Goal: Task Accomplishment & Management: Complete application form

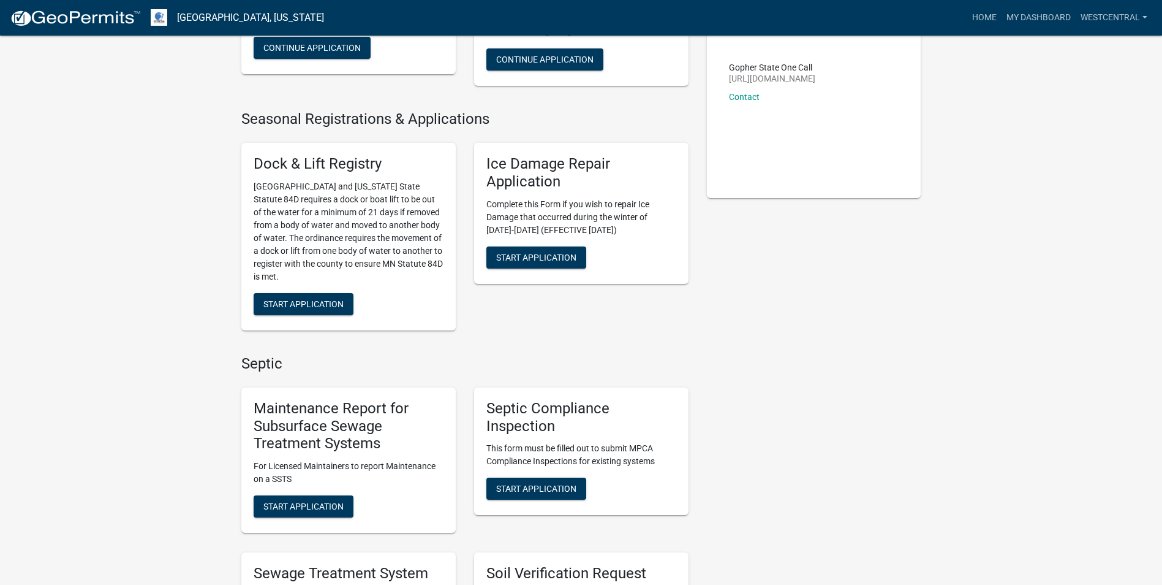
scroll to position [306, 0]
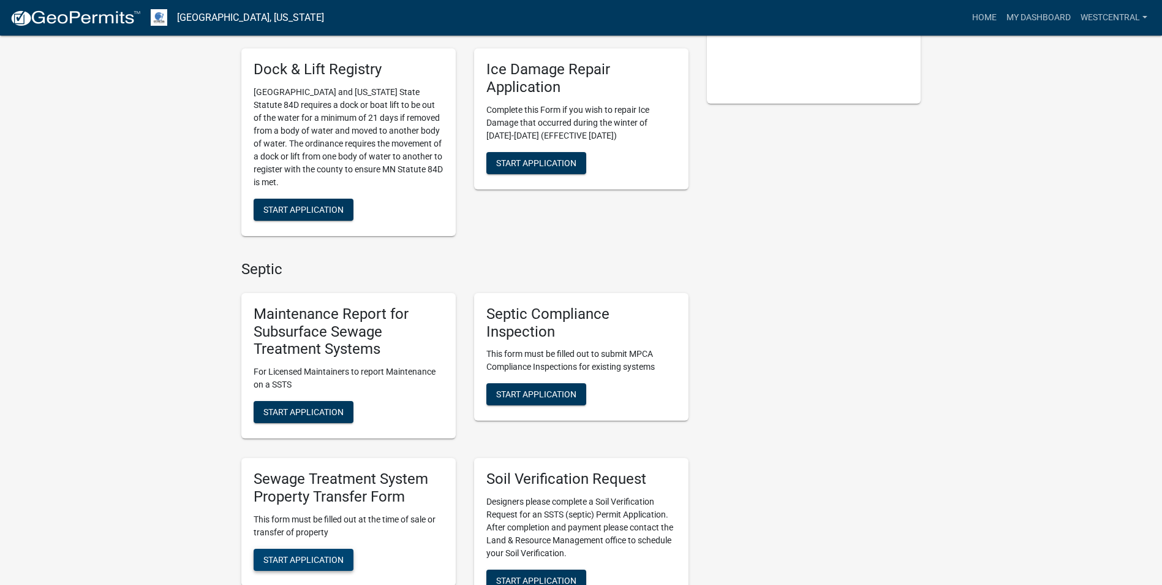
click at [331, 558] on span "Start Application" at bounding box center [303, 559] width 80 height 10
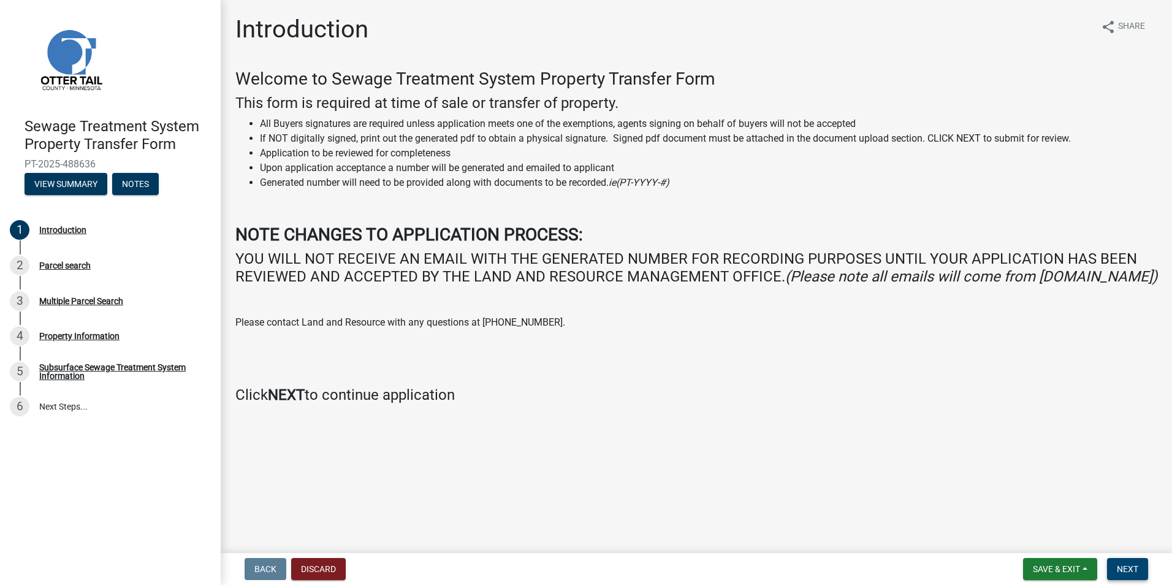
click at [1122, 570] on span "Next" at bounding box center [1126, 569] width 21 height 10
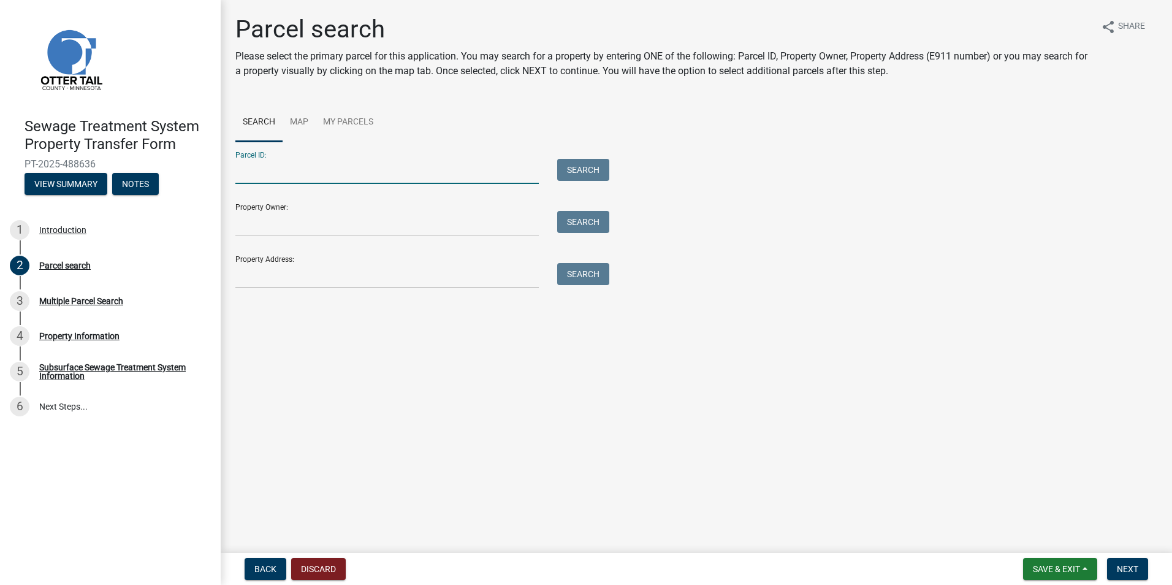
drag, startPoint x: 252, startPoint y: 177, endPoint x: 505, endPoint y: 222, distance: 256.5
click at [252, 177] on input "Parcel ID:" at bounding box center [386, 171] width 303 height 25
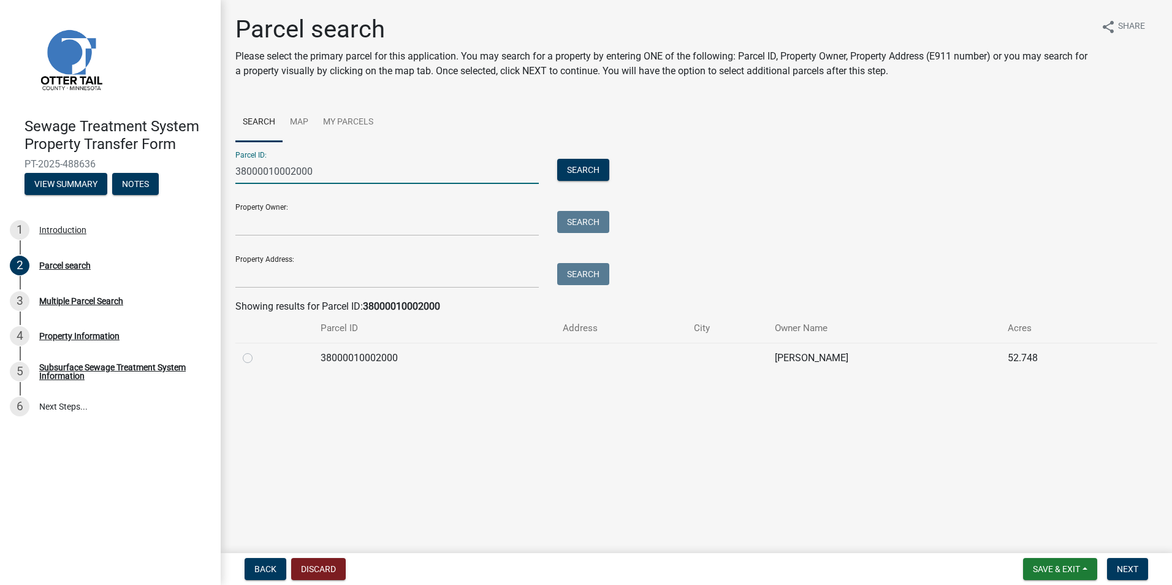
type input "38000010002000"
click at [257, 350] on label at bounding box center [257, 350] width 0 height 0
click at [257, 358] on input "radio" at bounding box center [261, 354] width 8 height 8
radio input "true"
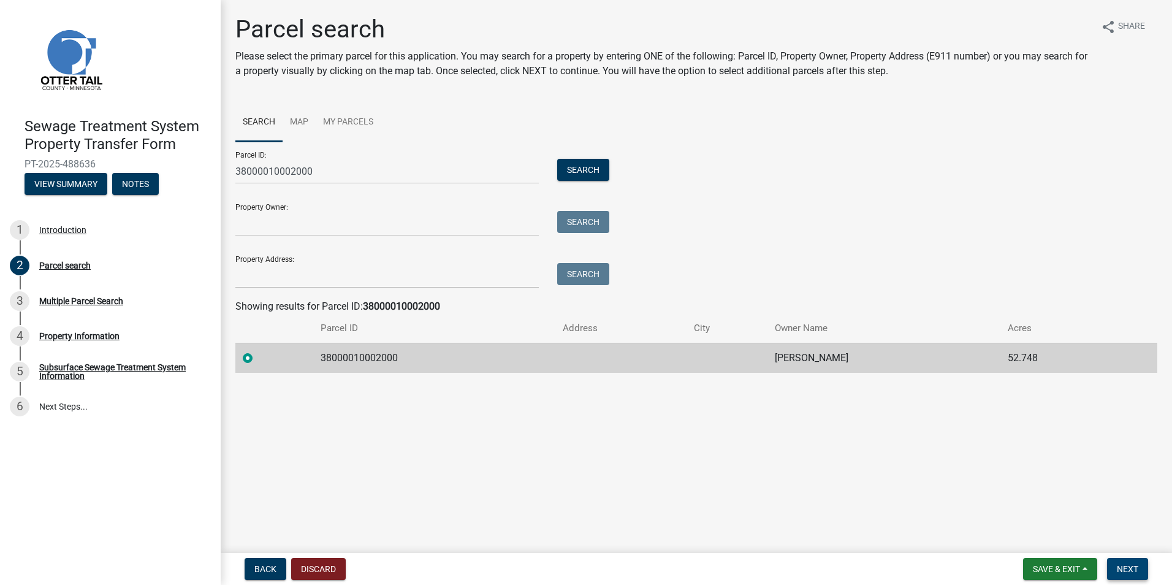
click at [1132, 565] on span "Next" at bounding box center [1126, 569] width 21 height 10
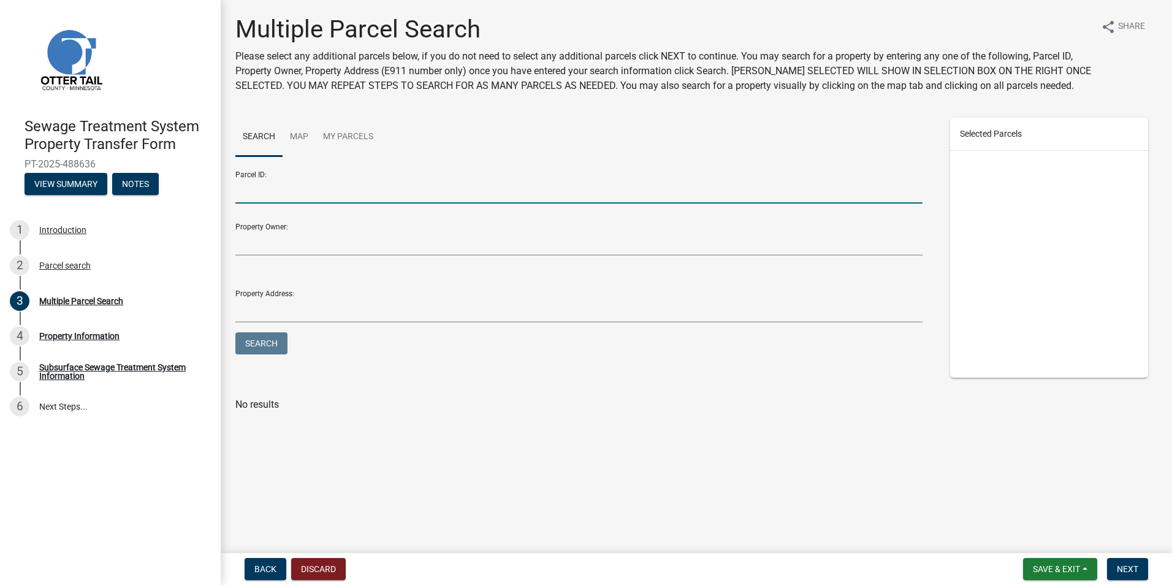
drag, startPoint x: 236, startPoint y: 189, endPoint x: 252, endPoint y: 190, distance: 16.6
click at [236, 189] on input "Parcel ID:" at bounding box center [578, 190] width 687 height 25
type input "38000010004000"
click at [235, 332] on button "Search" at bounding box center [261, 343] width 52 height 22
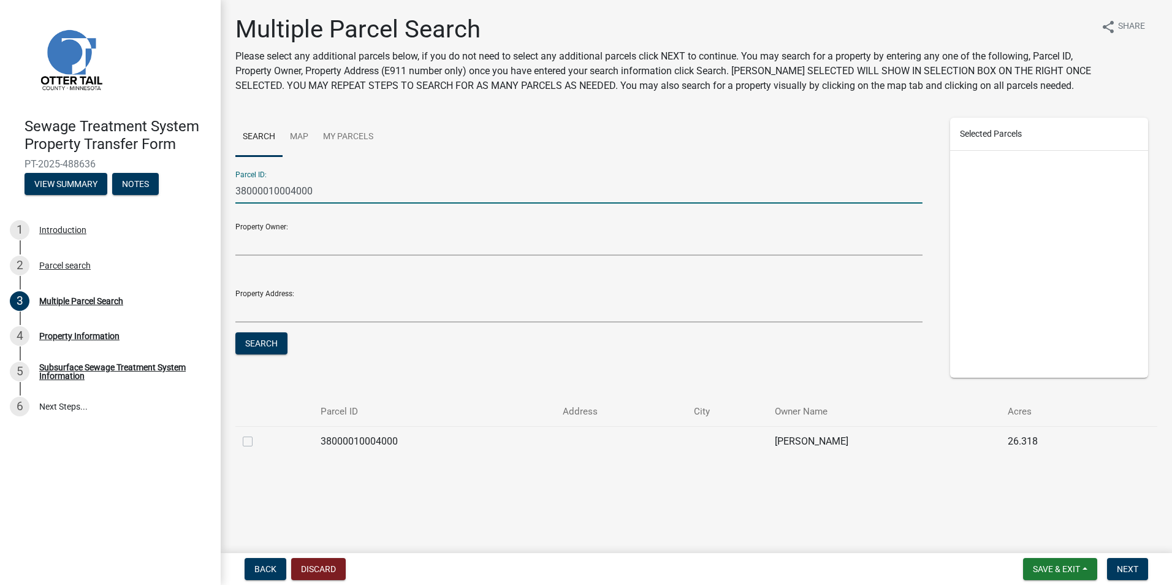
click at [257, 434] on label at bounding box center [257, 434] width 0 height 0
click at [257, 442] on input "checkbox" at bounding box center [261, 438] width 8 height 8
checkbox input "true"
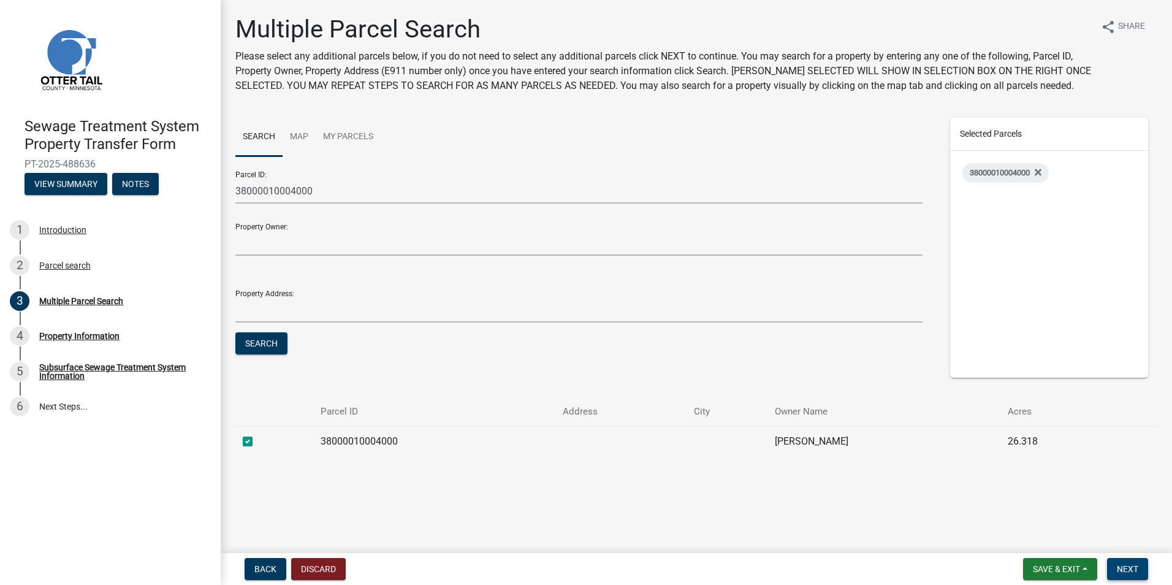
click at [1127, 566] on span "Next" at bounding box center [1126, 569] width 21 height 10
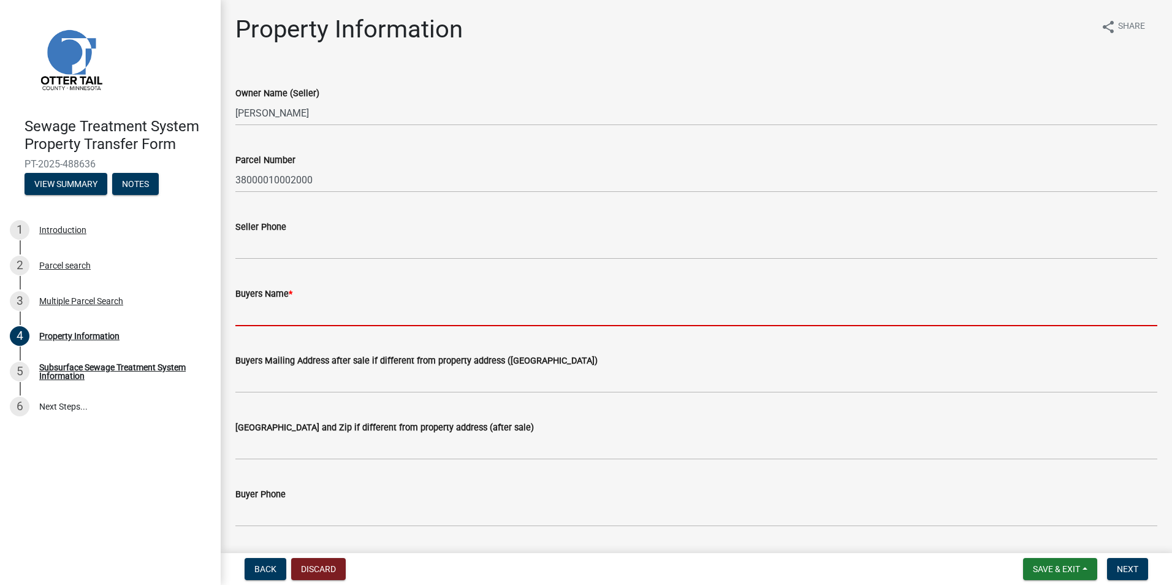
click at [266, 319] on input "Buyers Name *" at bounding box center [696, 313] width 922 height 25
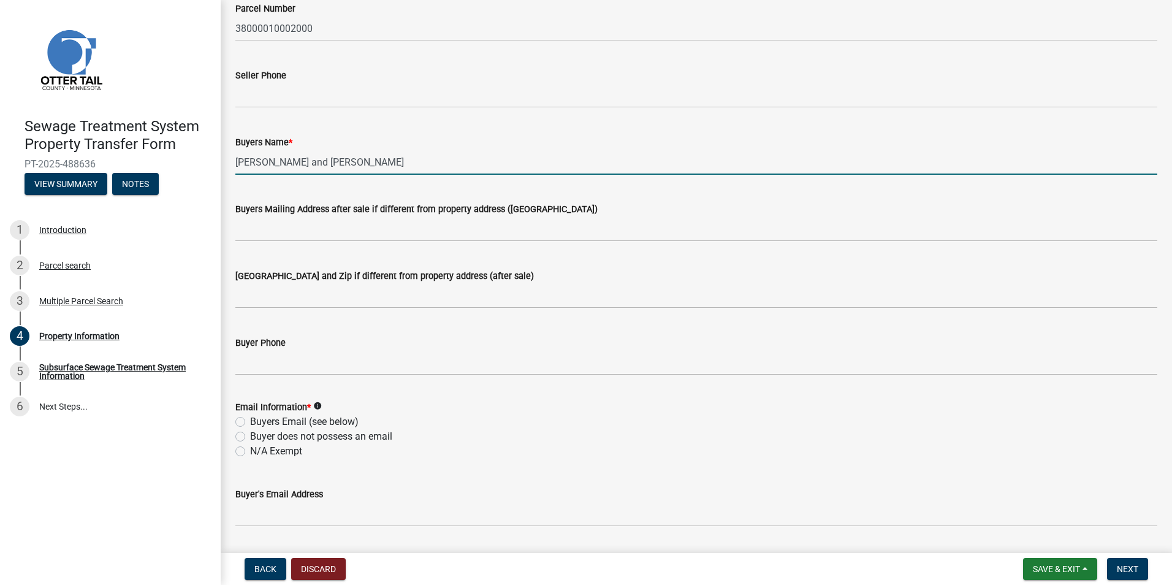
scroll to position [245, 0]
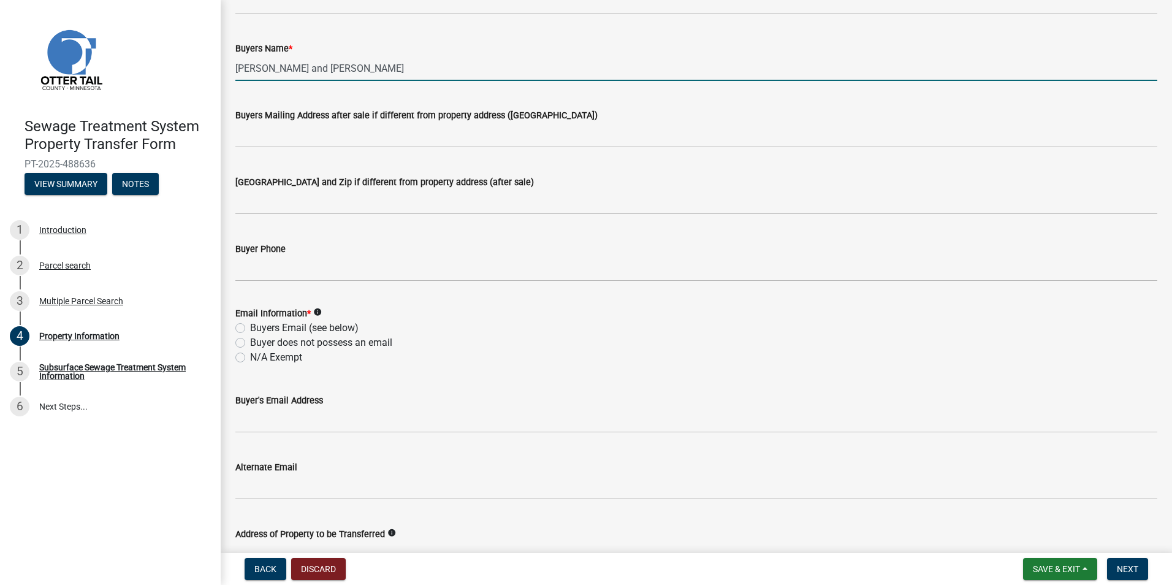
type input "[PERSON_NAME] and [PERSON_NAME]"
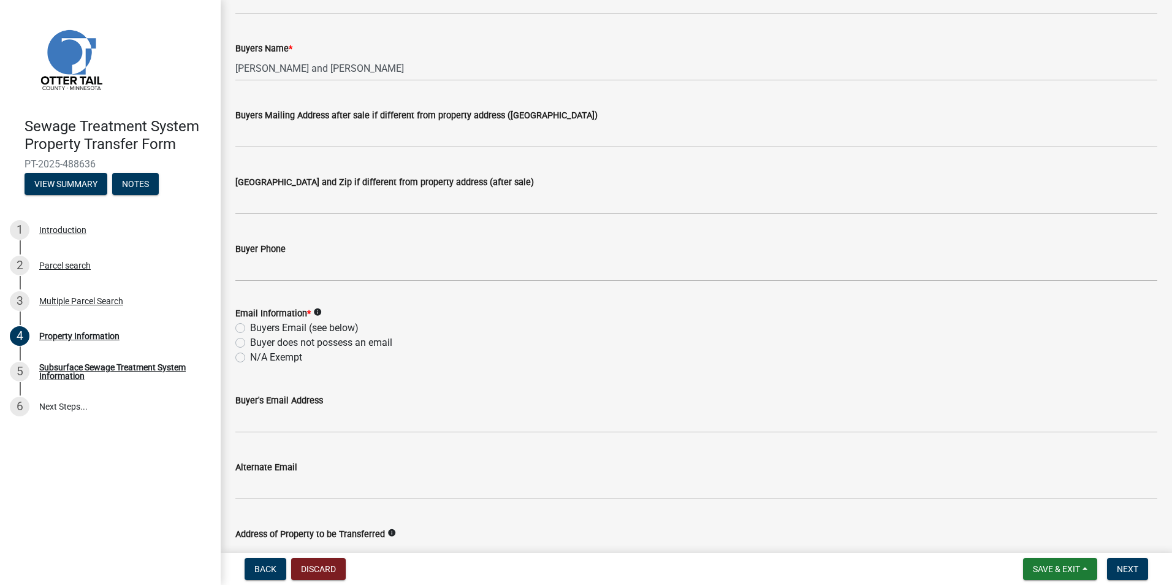
click at [250, 359] on label "N/A Exempt" at bounding box center [276, 357] width 52 height 15
click at [250, 358] on input "N/A Exempt" at bounding box center [254, 354] width 8 height 8
radio input "true"
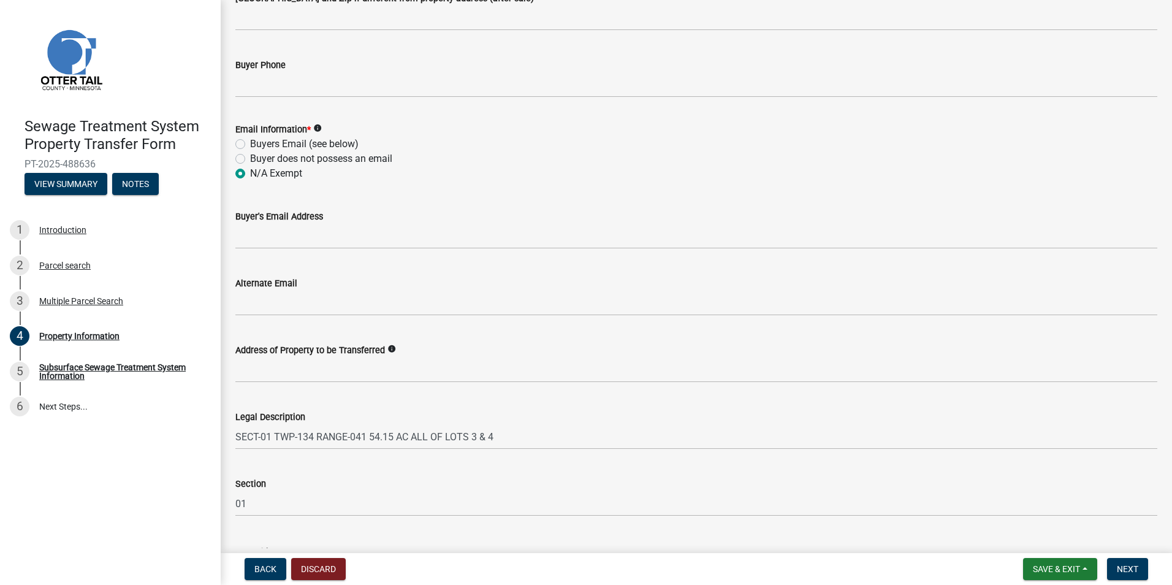
scroll to position [523, 0]
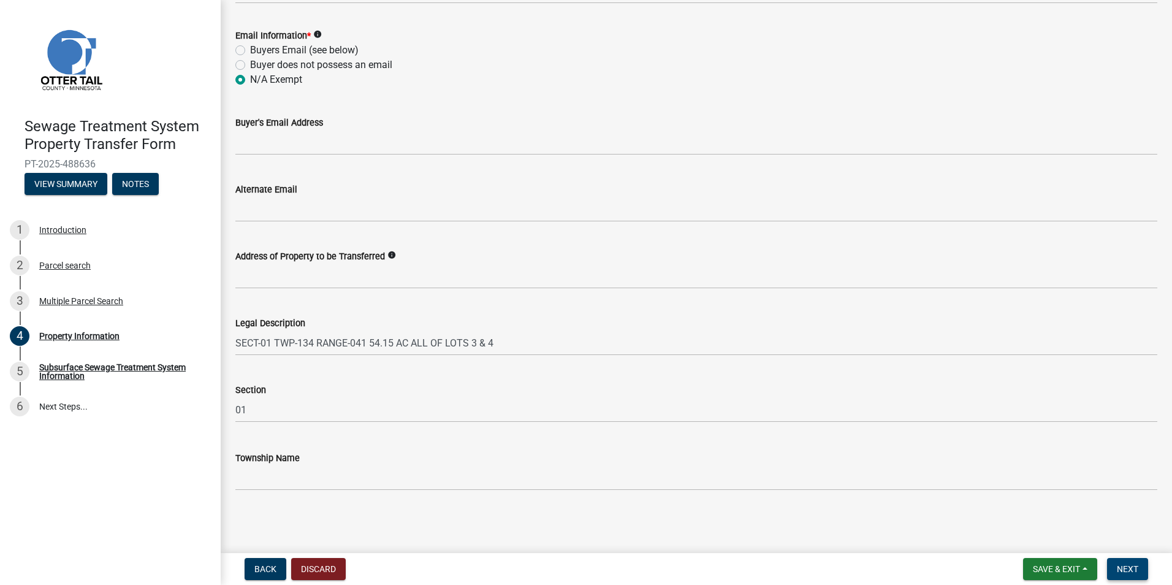
drag, startPoint x: 1120, startPoint y: 566, endPoint x: 1072, endPoint y: 561, distance: 48.1
click at [1119, 566] on span "Next" at bounding box center [1126, 569] width 21 height 10
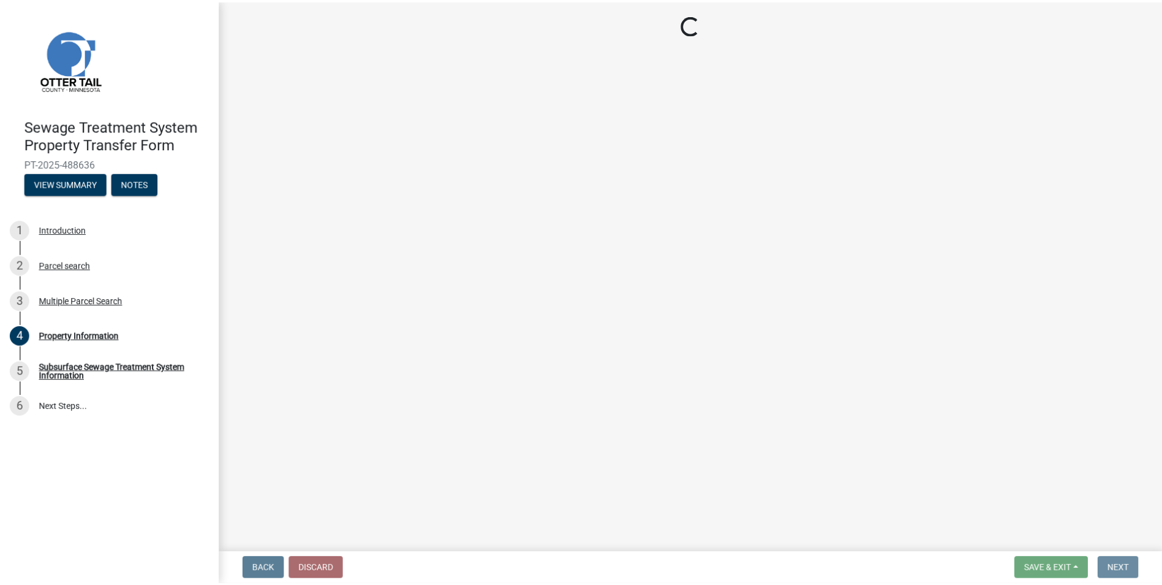
scroll to position [0, 0]
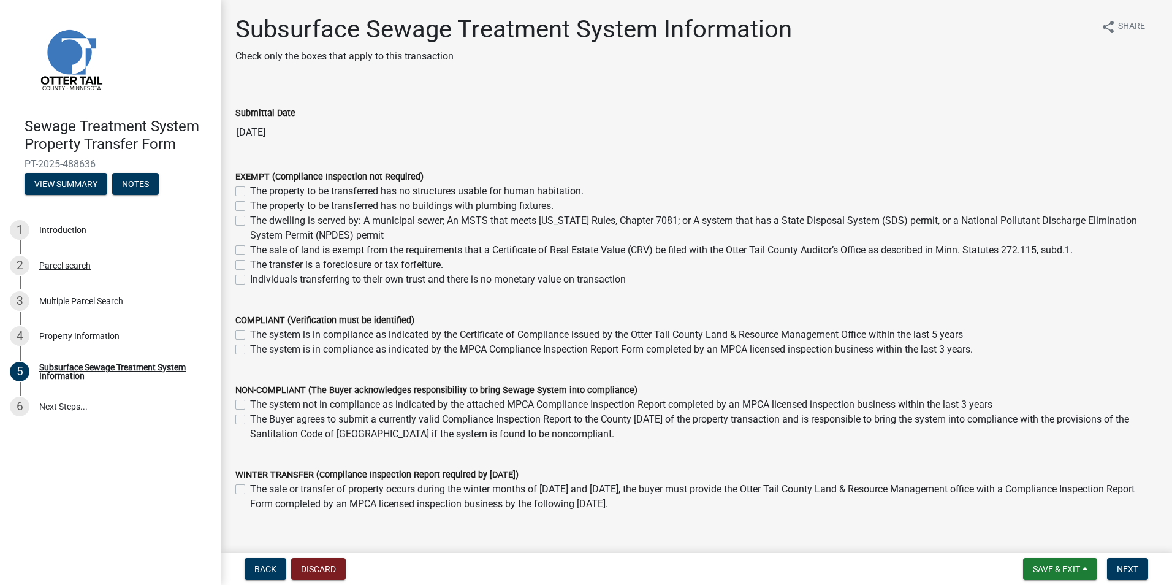
click at [250, 192] on label "The property to be transferred has no structures usable for human habitation." at bounding box center [416, 191] width 333 height 15
click at [250, 192] on input "The property to be transferred has no structures usable for human habitation." at bounding box center [254, 188] width 8 height 8
checkbox input "true"
checkbox input "false"
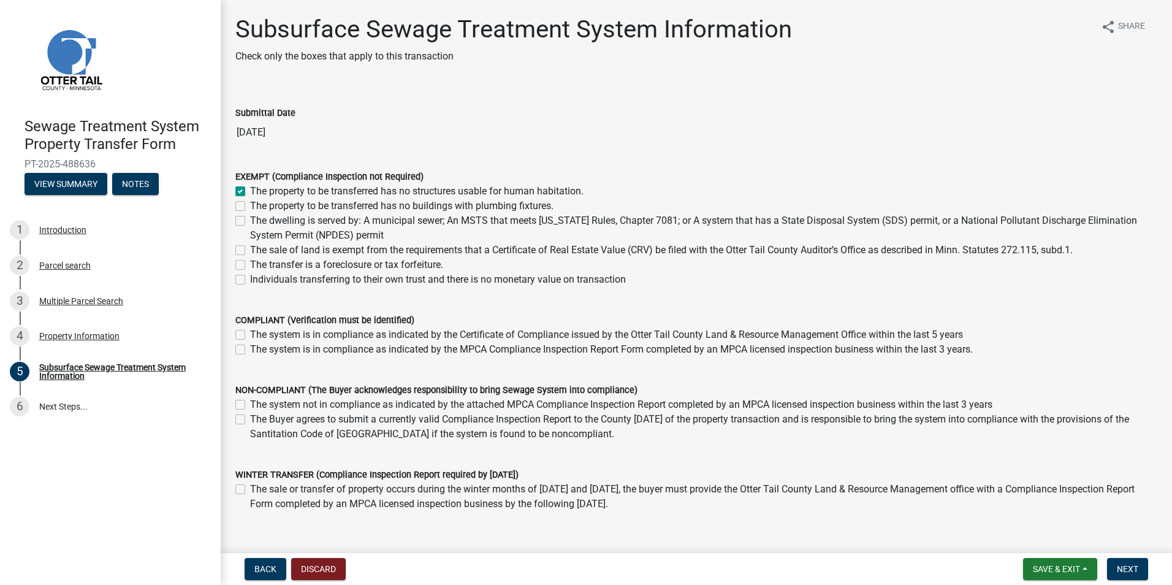
checkbox input "false"
click at [1124, 567] on span "Next" at bounding box center [1126, 569] width 21 height 10
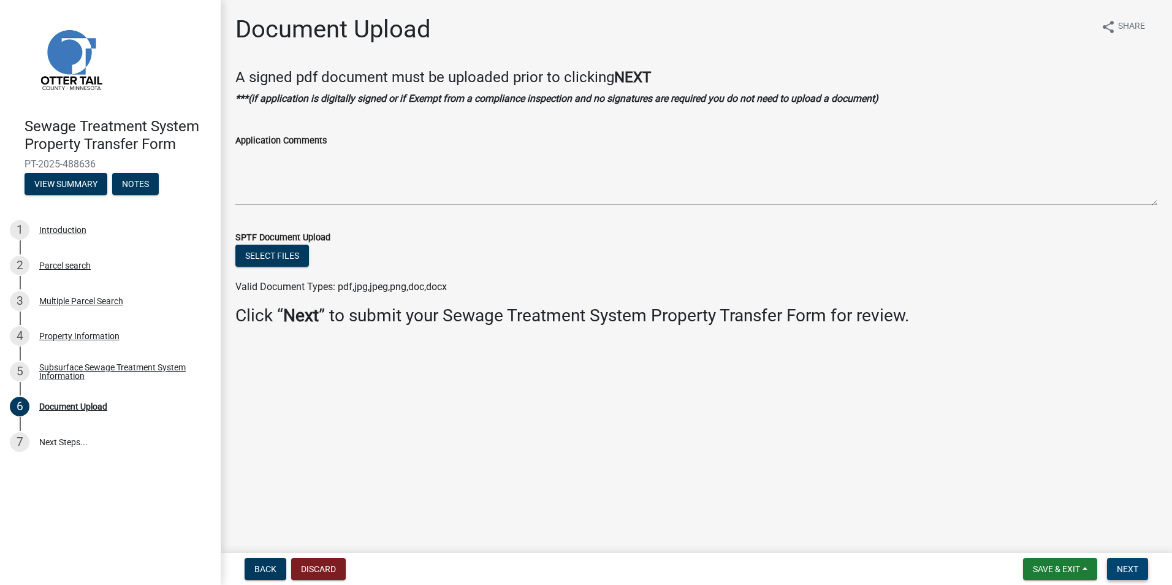
click at [1118, 564] on span "Next" at bounding box center [1126, 569] width 21 height 10
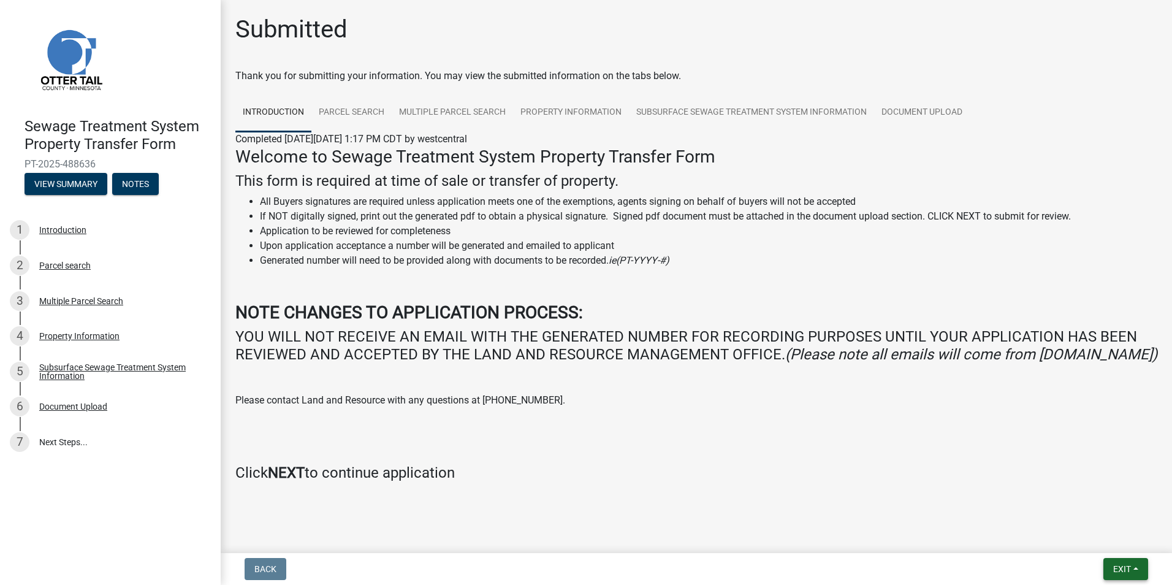
click at [1105, 572] on button "Exit" at bounding box center [1125, 569] width 45 height 22
click at [1077, 536] on button "Save & Exit" at bounding box center [1099, 536] width 98 height 29
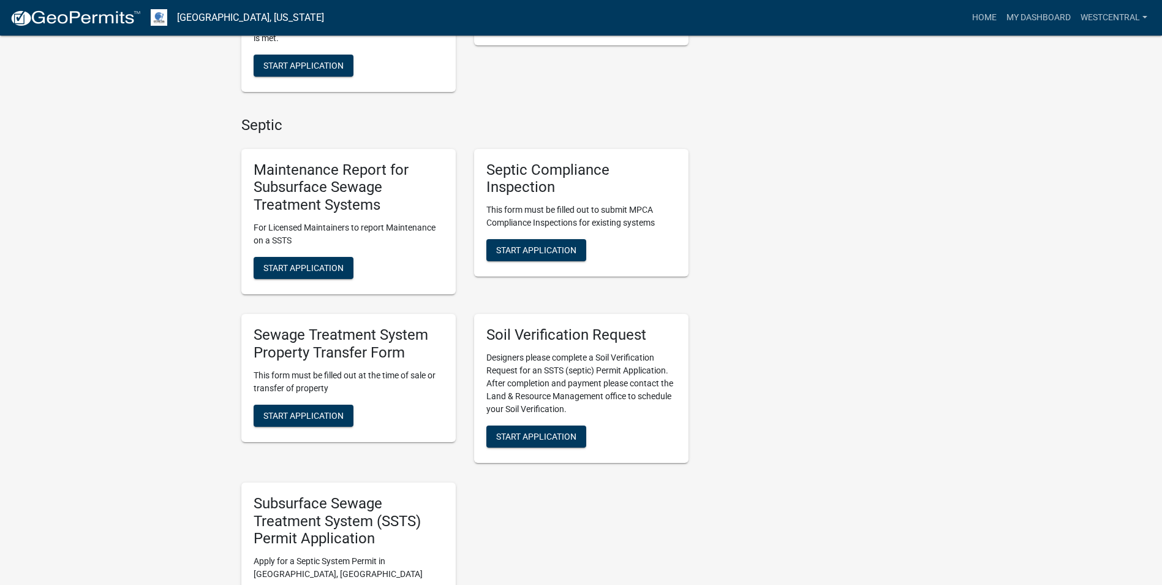
scroll to position [429, 0]
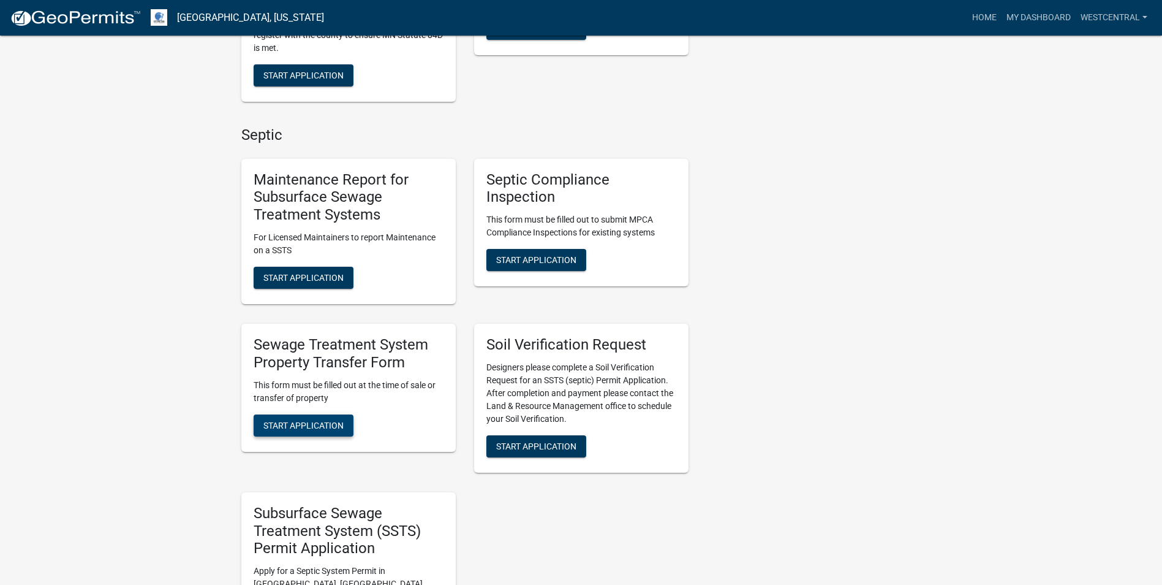
click at [297, 429] on span "Start Application" at bounding box center [303, 425] width 80 height 10
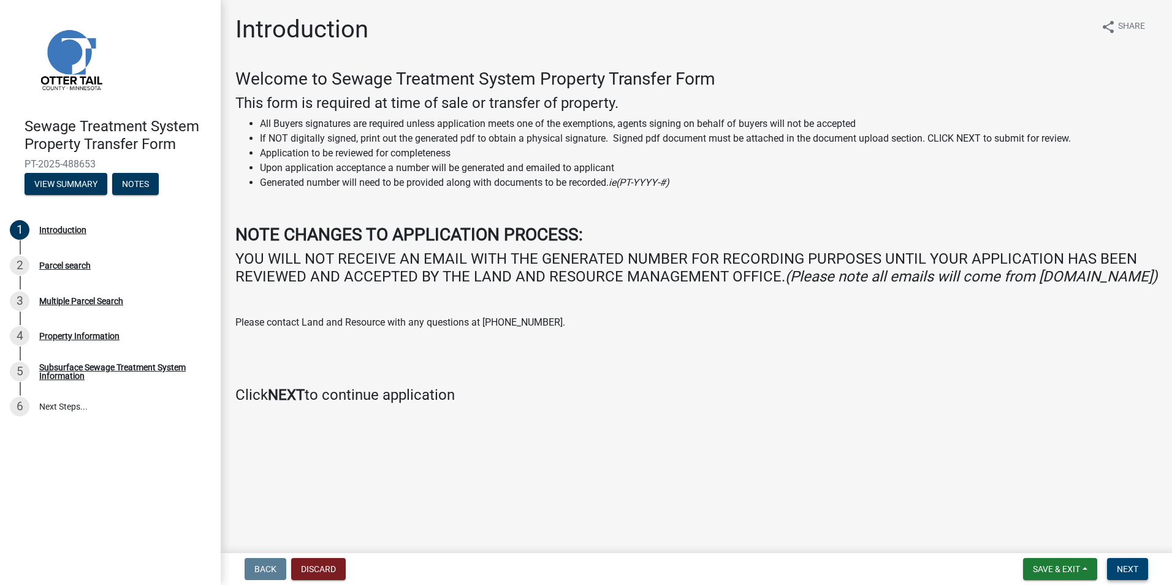
drag, startPoint x: 1138, startPoint y: 569, endPoint x: 1056, endPoint y: 544, distance: 85.5
click at [1137, 567] on span "Next" at bounding box center [1126, 569] width 21 height 10
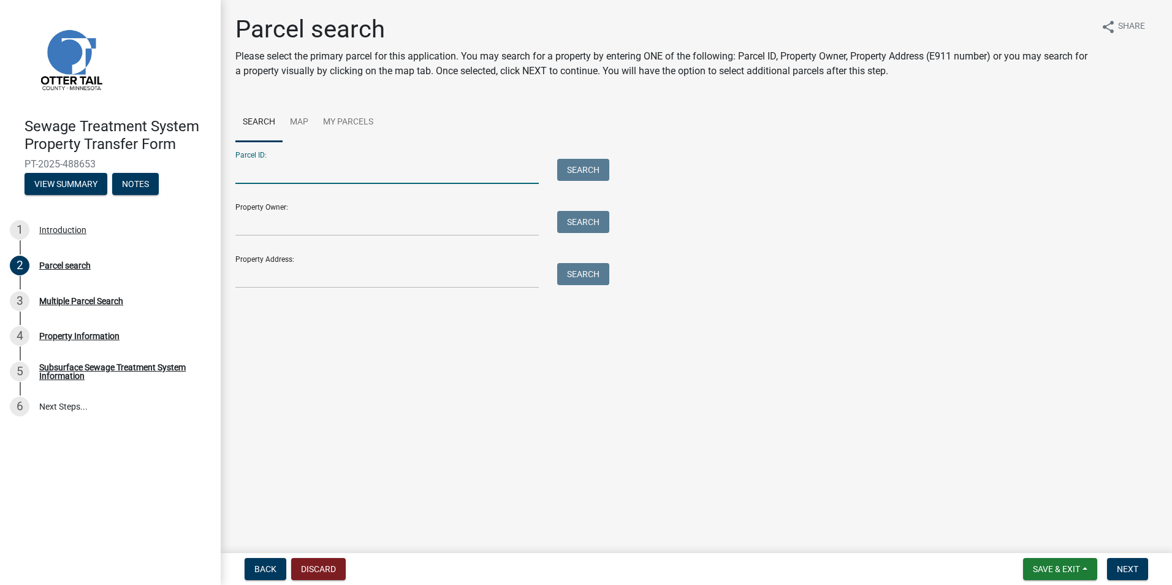
drag, startPoint x: 250, startPoint y: 179, endPoint x: 301, endPoint y: 178, distance: 50.9
click at [250, 179] on input "Parcel ID:" at bounding box center [386, 171] width 303 height 25
type input "80000990114000"
click at [586, 170] on button "Search" at bounding box center [583, 170] width 52 height 22
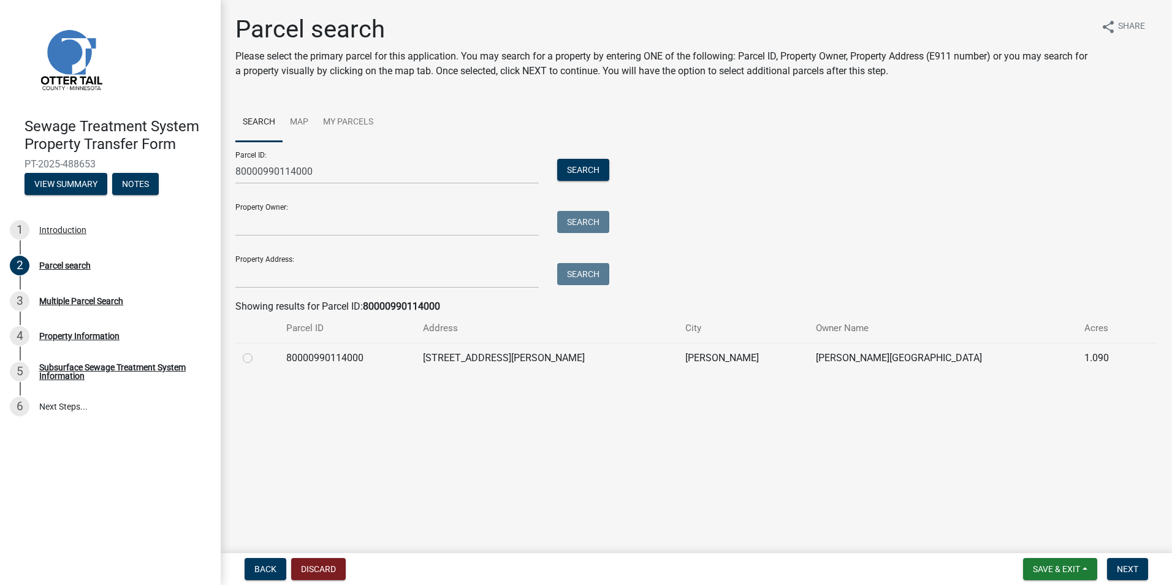
click at [248, 352] on div at bounding box center [257, 357] width 29 height 15
click at [257, 350] on label at bounding box center [257, 350] width 0 height 0
click at [257, 358] on input "radio" at bounding box center [261, 354] width 8 height 8
radio input "true"
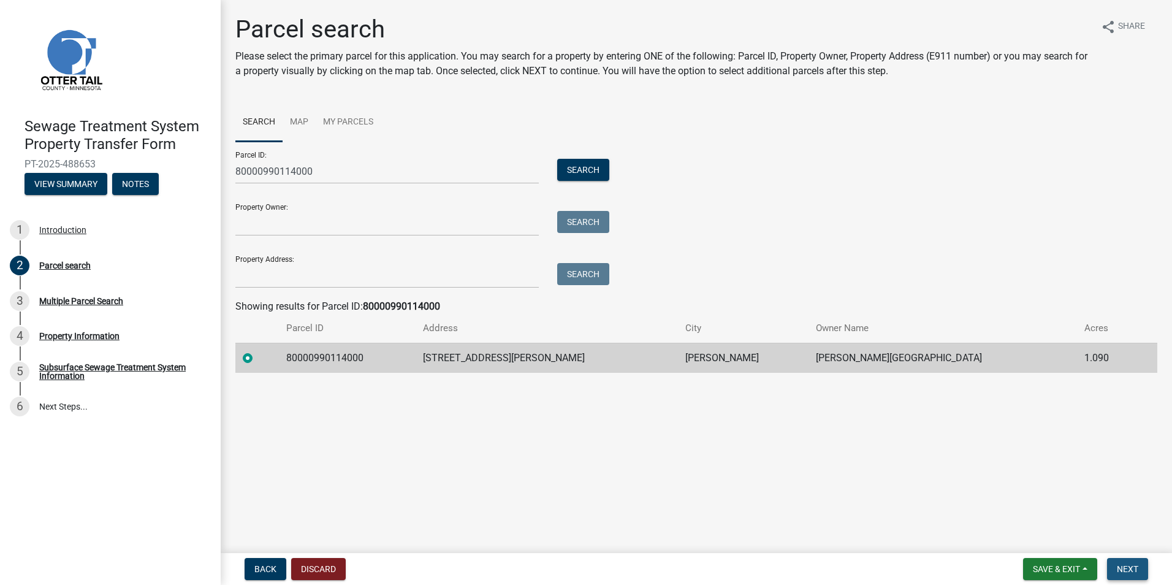
click at [1127, 564] on span "Next" at bounding box center [1126, 569] width 21 height 10
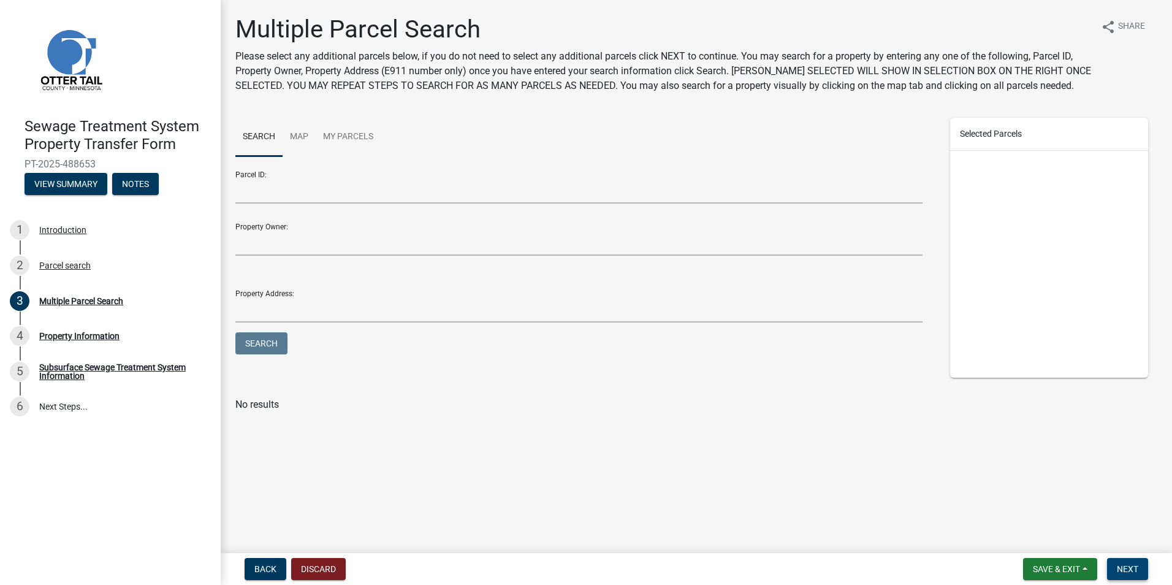
drag, startPoint x: 1122, startPoint y: 563, endPoint x: 1050, endPoint y: 488, distance: 103.6
click at [1122, 561] on button "Next" at bounding box center [1127, 569] width 41 height 22
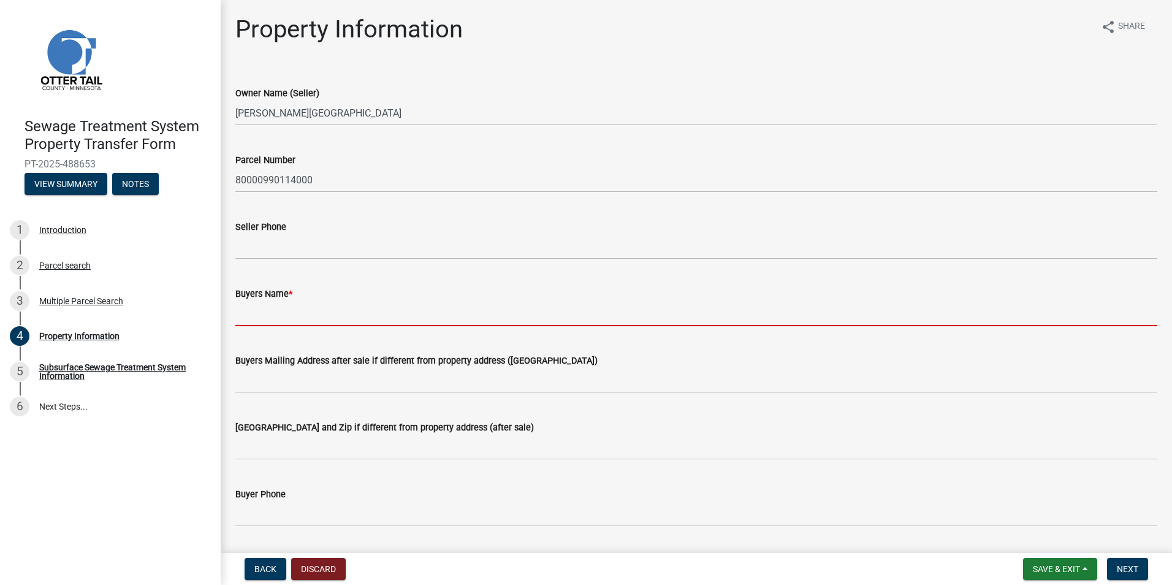
click at [259, 319] on input "Buyers Name *" at bounding box center [696, 313] width 922 height 25
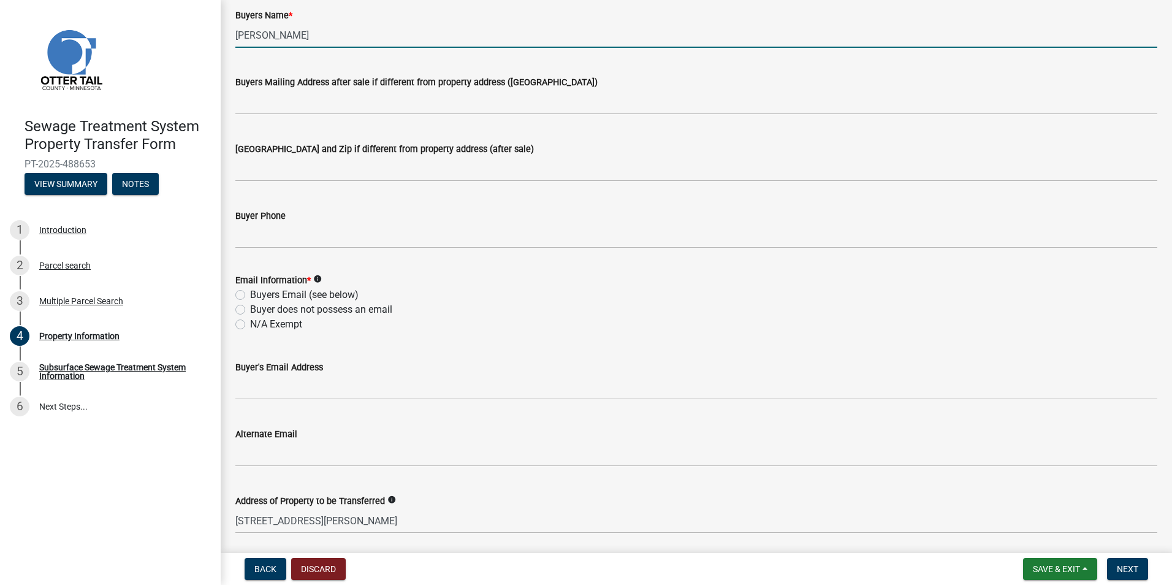
scroll to position [368, 0]
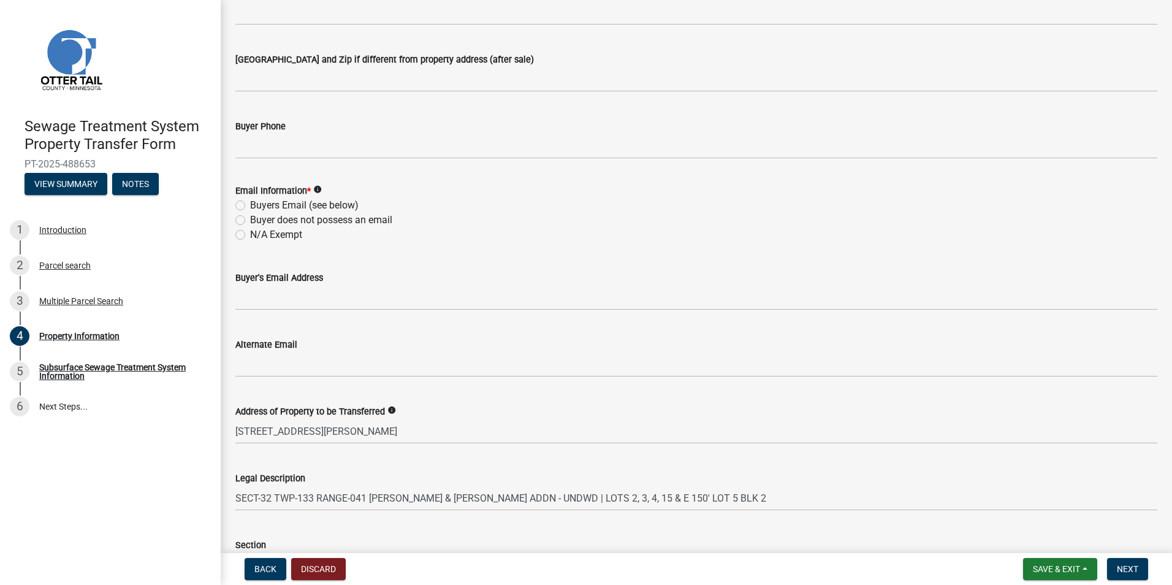
type input "[PERSON_NAME]"
click at [250, 232] on label "N/A Exempt" at bounding box center [276, 234] width 52 height 15
click at [250, 232] on input "N/A Exempt" at bounding box center [254, 231] width 8 height 8
radio input "true"
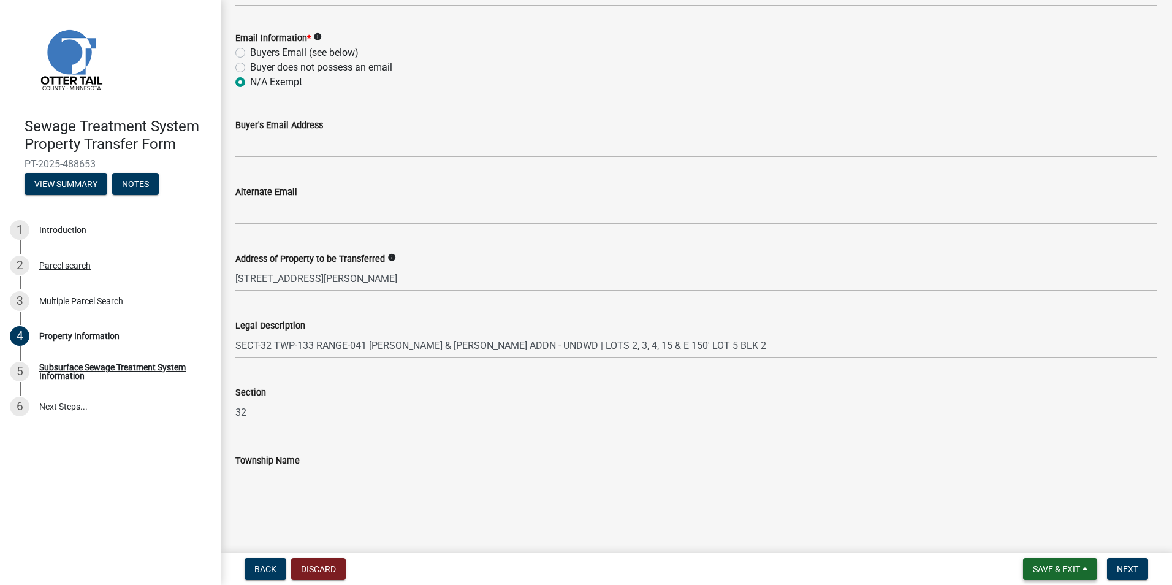
scroll to position [523, 0]
click at [1129, 562] on button "Next" at bounding box center [1127, 569] width 41 height 22
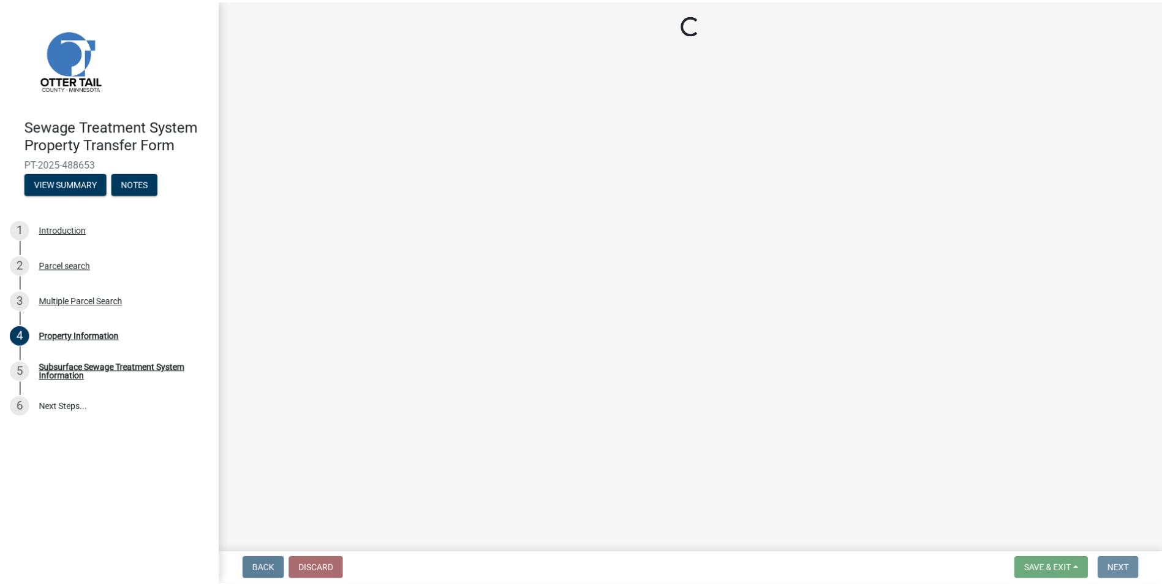
scroll to position [0, 0]
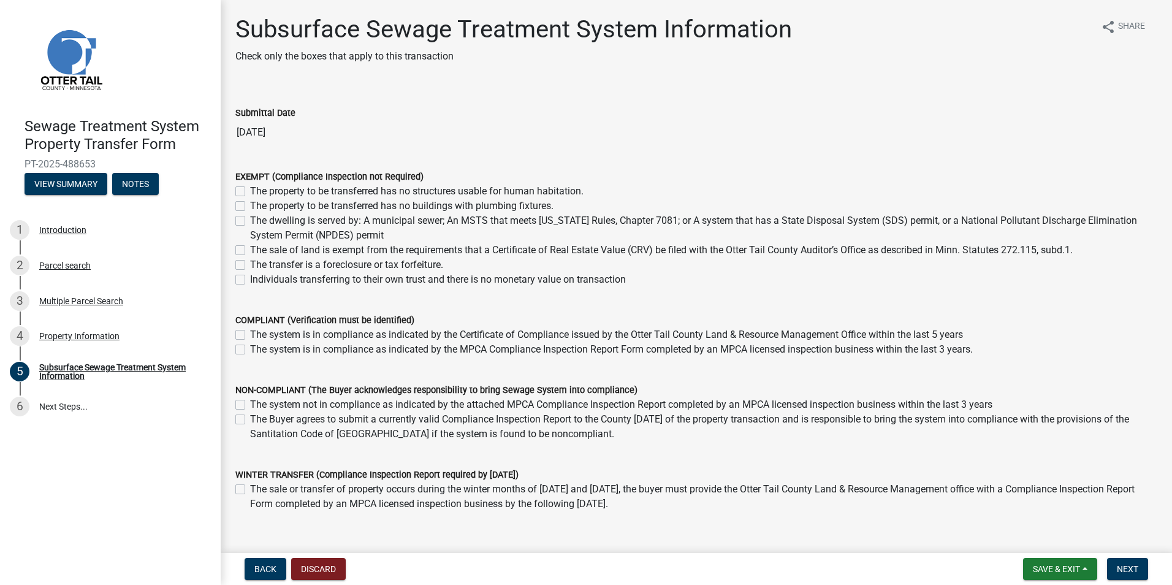
click at [250, 218] on label "The dwelling is served by: A municipal sewer; An MSTS that meets [US_STATE] Rul…" at bounding box center [703, 227] width 907 height 29
click at [250, 218] on input "The dwelling is served by: A municipal sewer; An MSTS that meets [US_STATE] Rul…" at bounding box center [254, 217] width 8 height 8
checkbox input "true"
checkbox input "false"
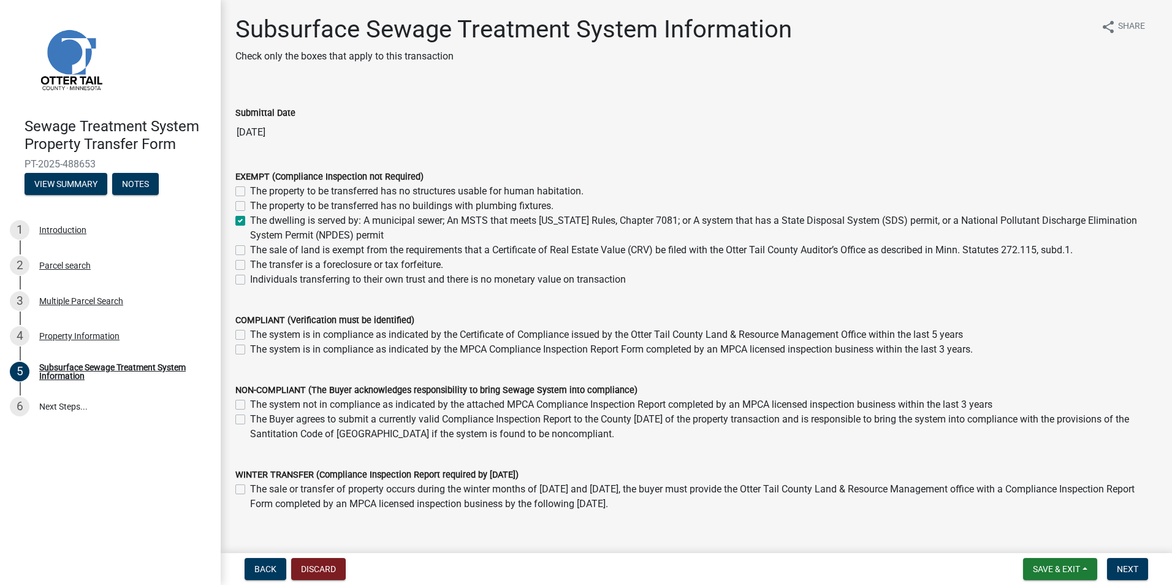
checkbox input "true"
checkbox input "false"
click at [1122, 564] on span "Next" at bounding box center [1126, 569] width 21 height 10
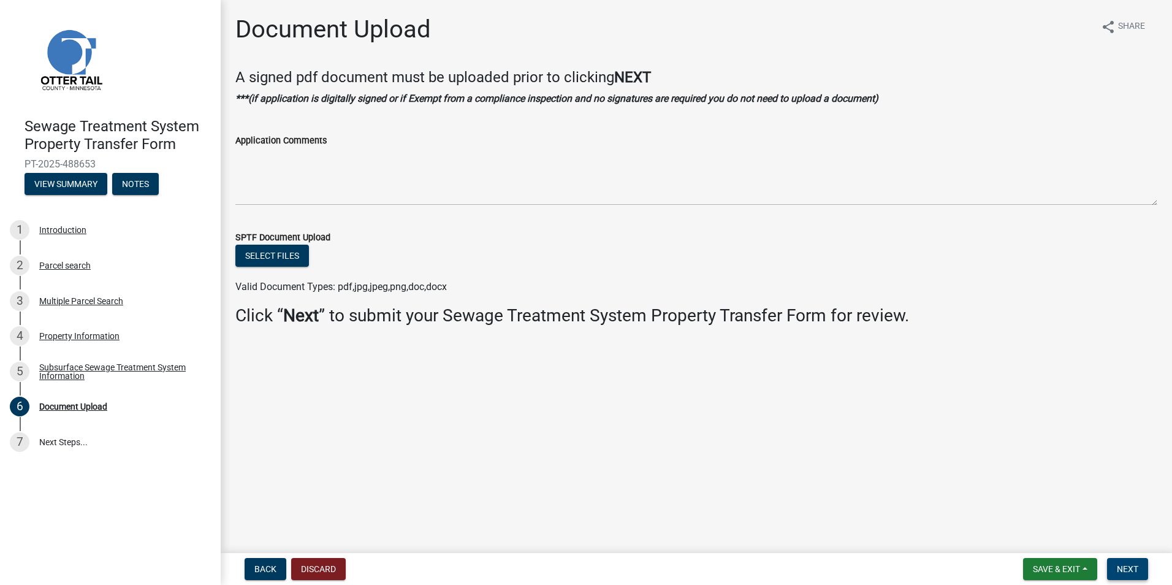
click at [1132, 566] on span "Next" at bounding box center [1126, 569] width 21 height 10
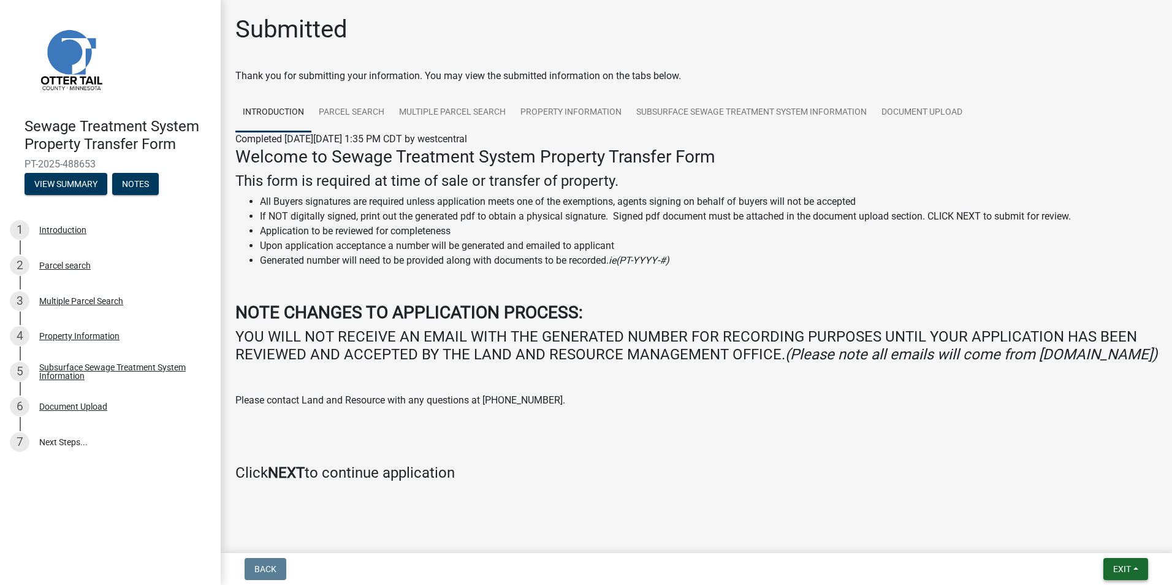
click at [1116, 563] on button "Exit" at bounding box center [1125, 569] width 45 height 22
click at [1082, 537] on button "Save & Exit" at bounding box center [1099, 536] width 98 height 29
